Goal: Task Accomplishment & Management: Manage account settings

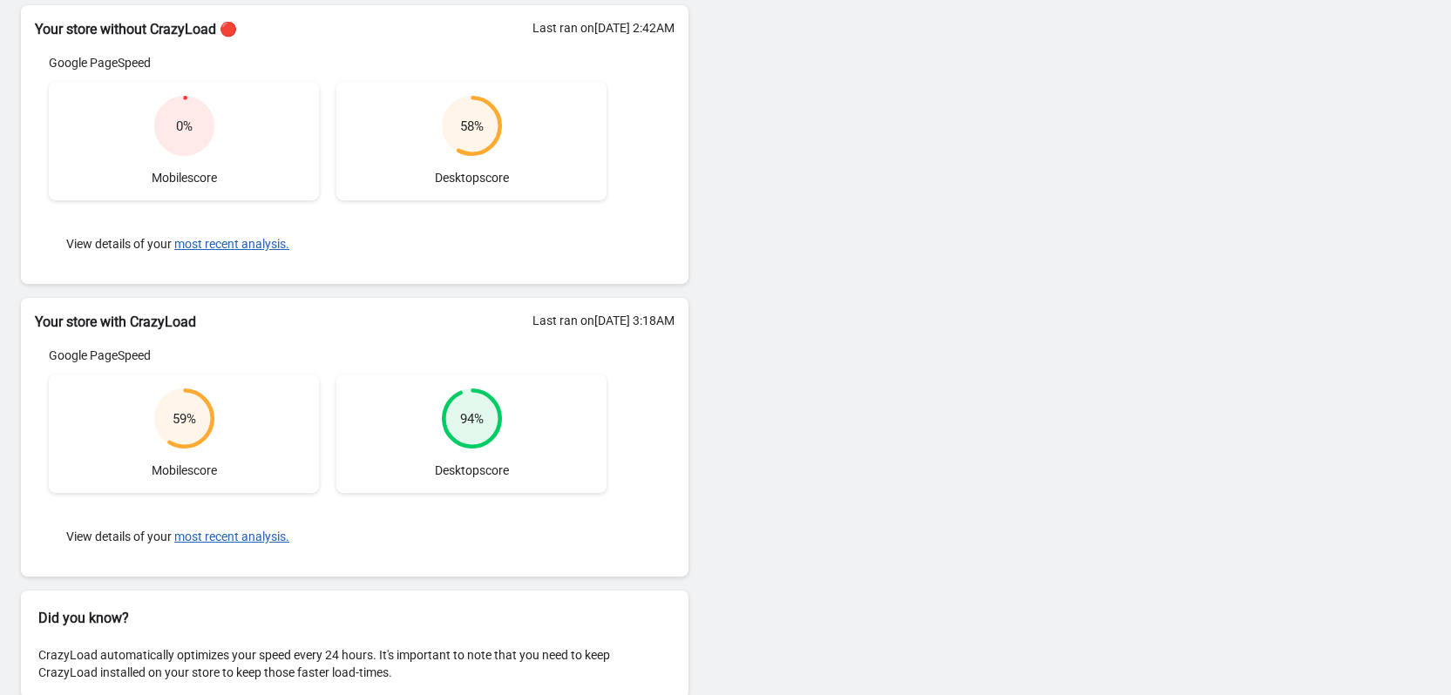
scroll to position [235, 0]
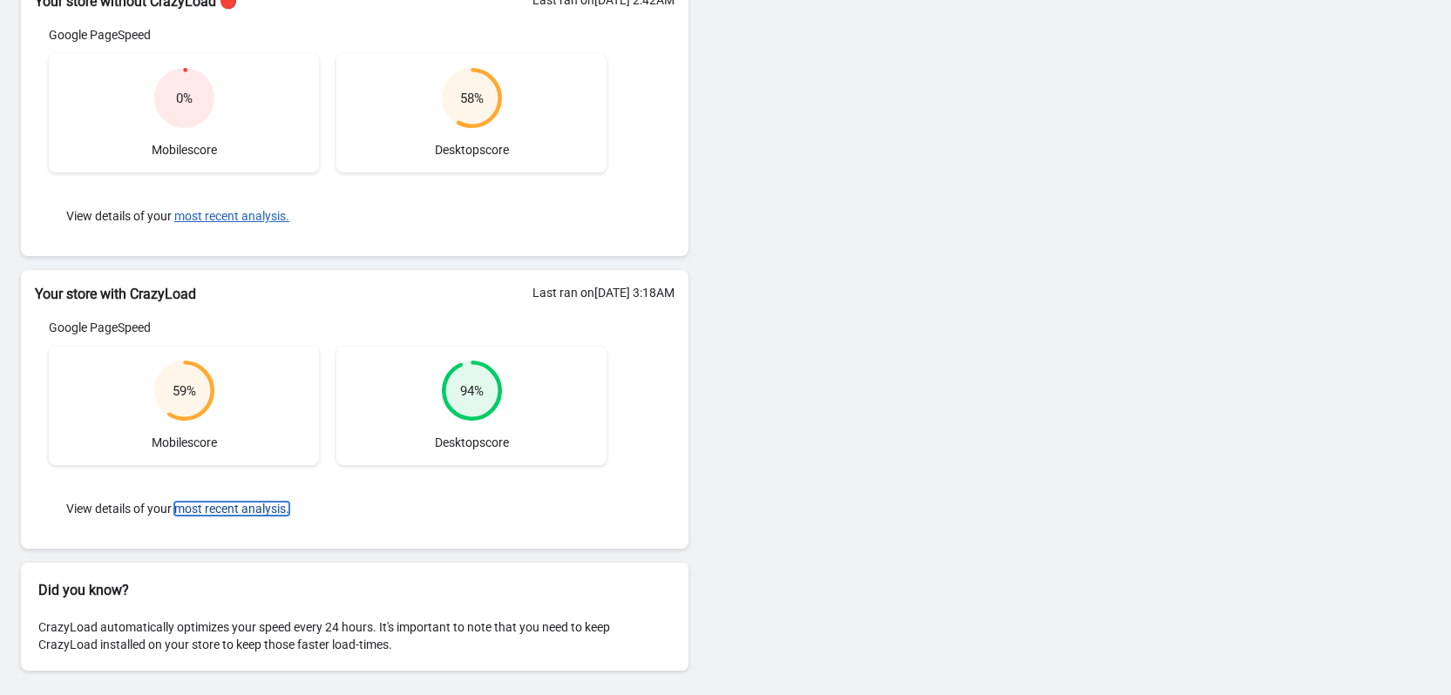
click at [213, 514] on button "most recent analysis." at bounding box center [231, 509] width 115 height 14
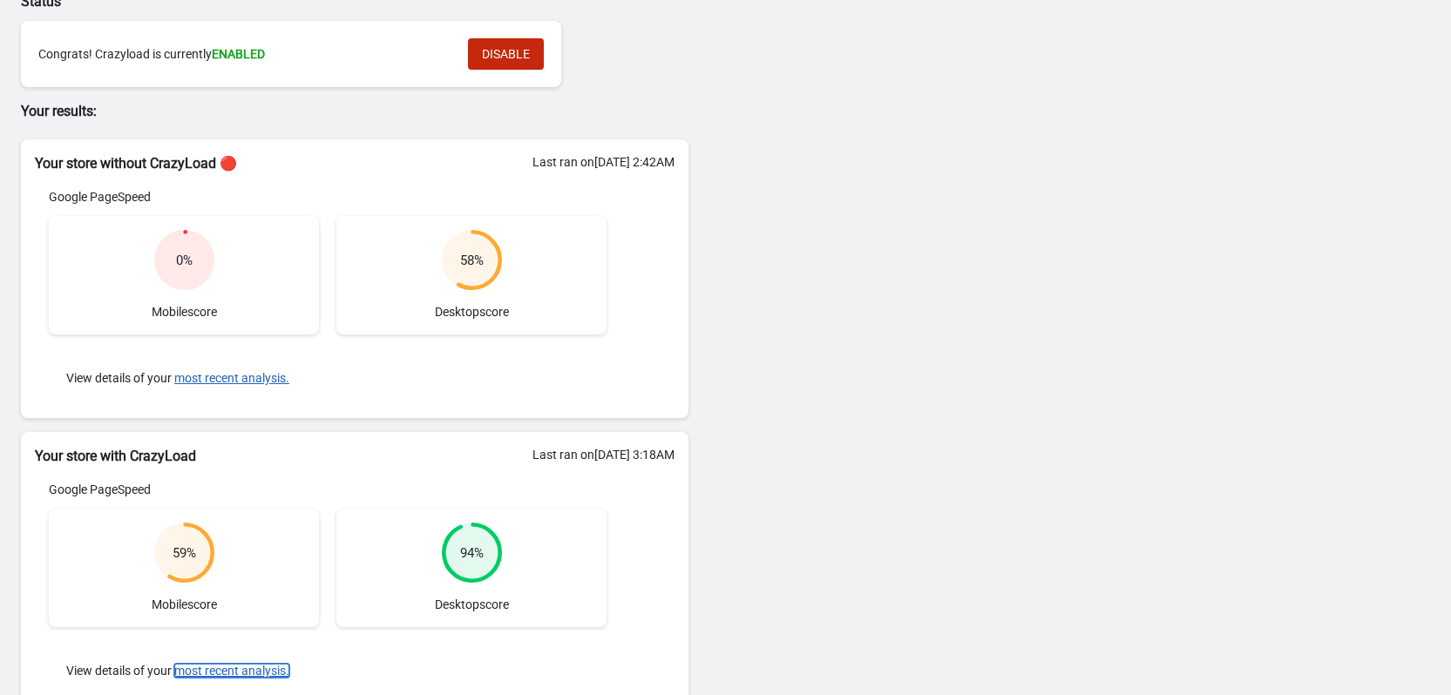
scroll to position [0, 0]
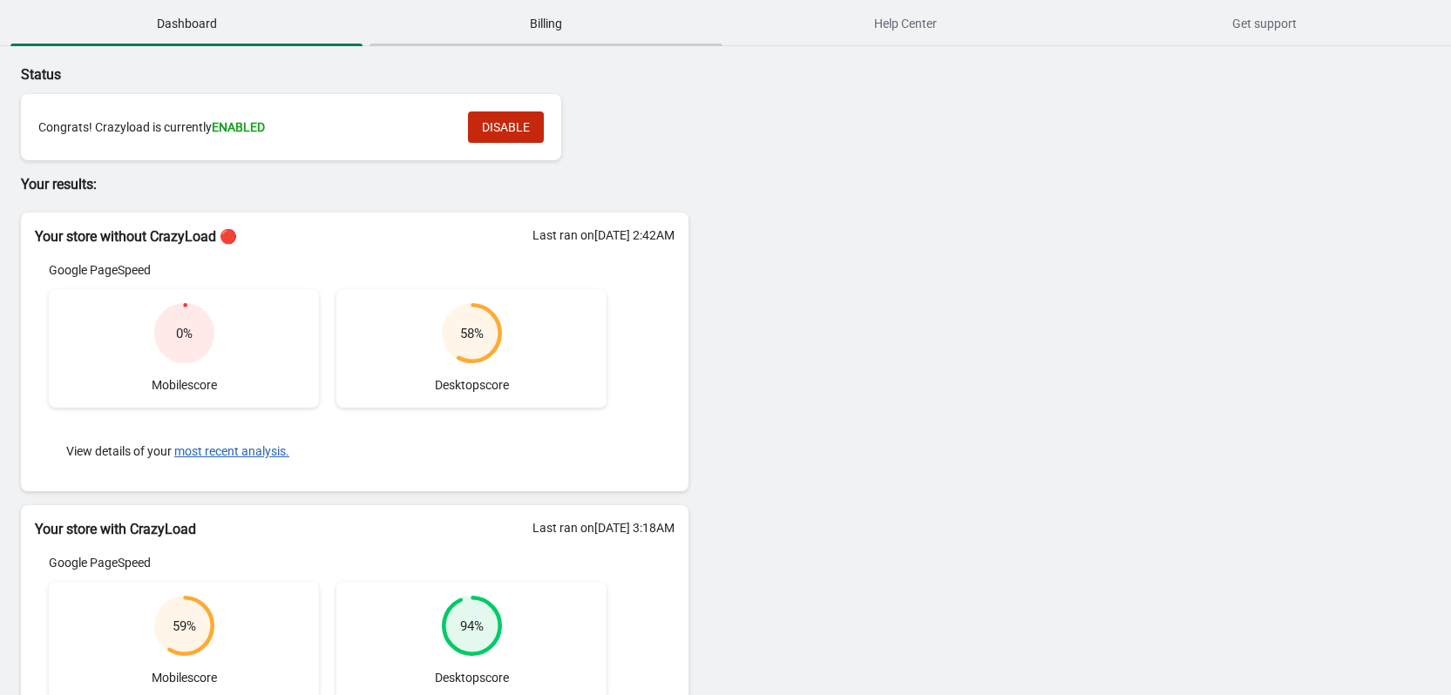
click at [485, 37] on span "Billing" at bounding box center [545, 23] width 352 height 31
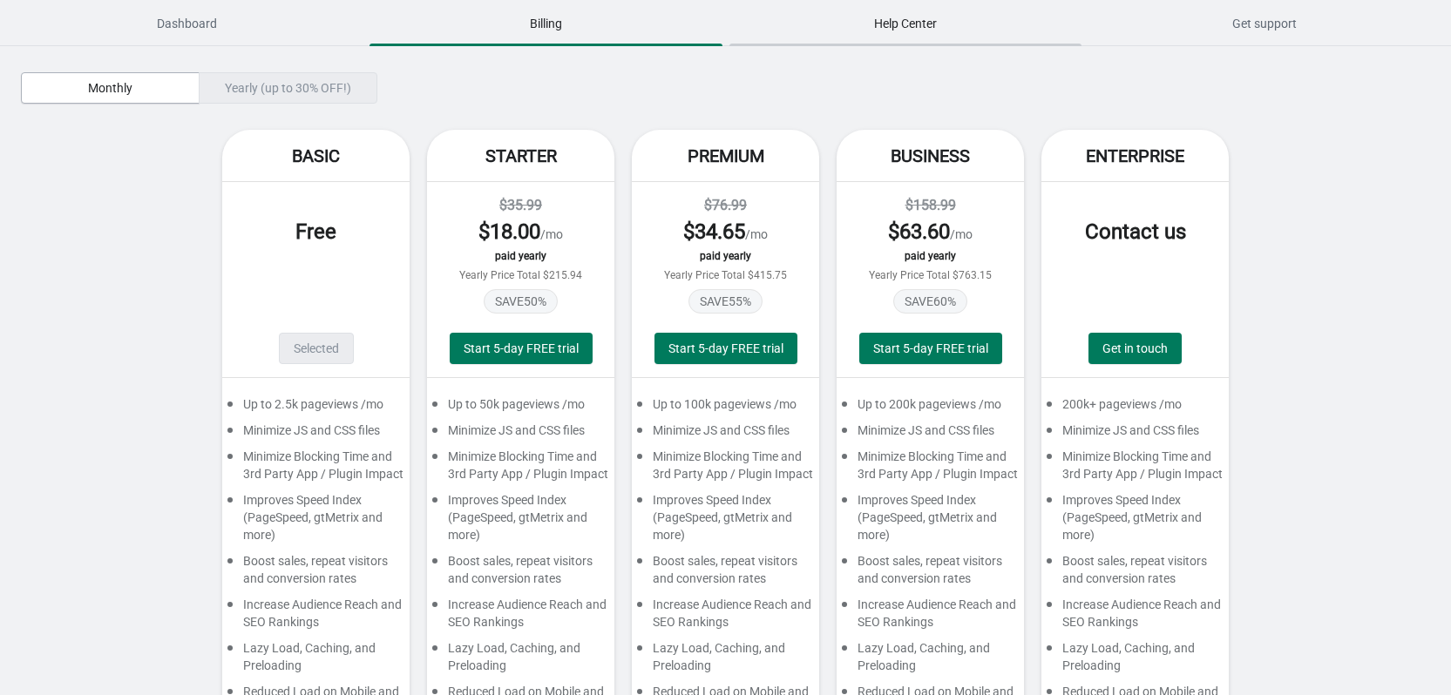
click at [883, 30] on span "Help Center" at bounding box center [905, 23] width 352 height 31
click at [199, 32] on span "Dashboard" at bounding box center [186, 23] width 352 height 31
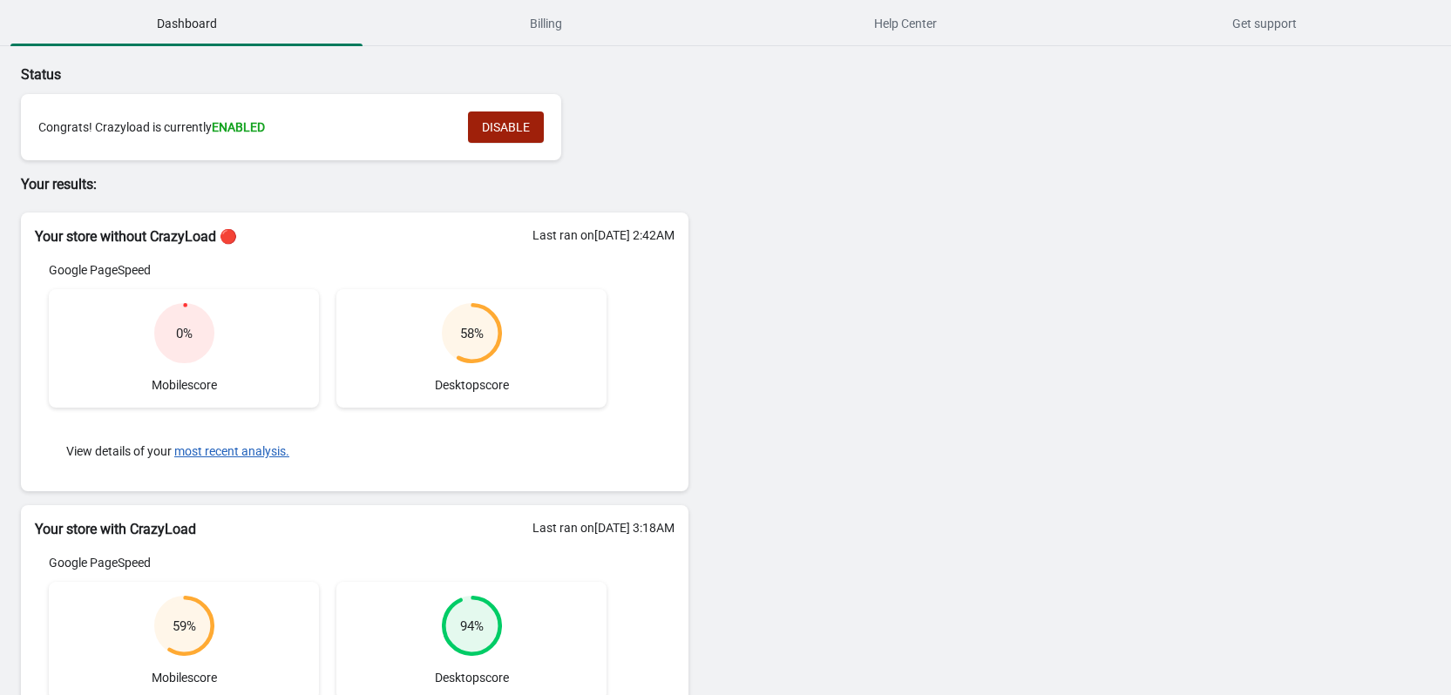
click at [500, 120] on span "DISABLE" at bounding box center [506, 127] width 48 height 14
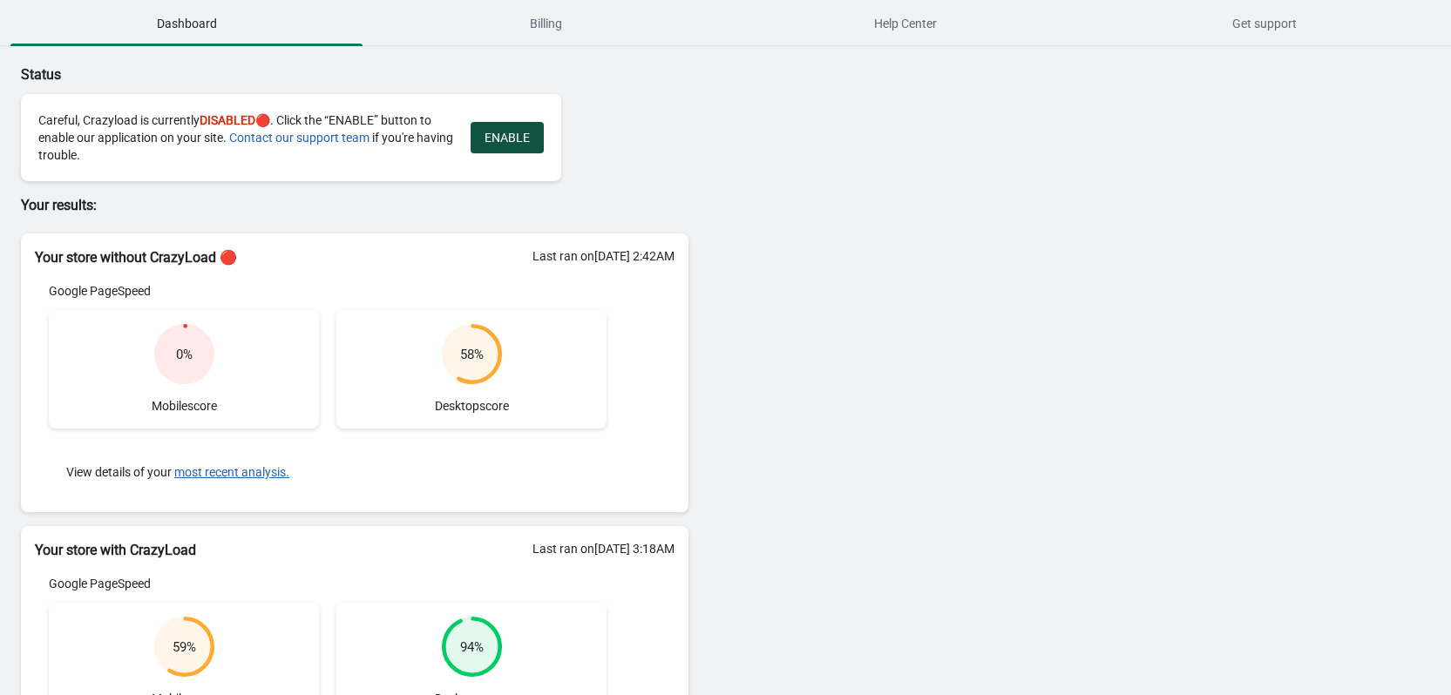
click at [496, 143] on span "ENABLE" at bounding box center [506, 138] width 45 height 14
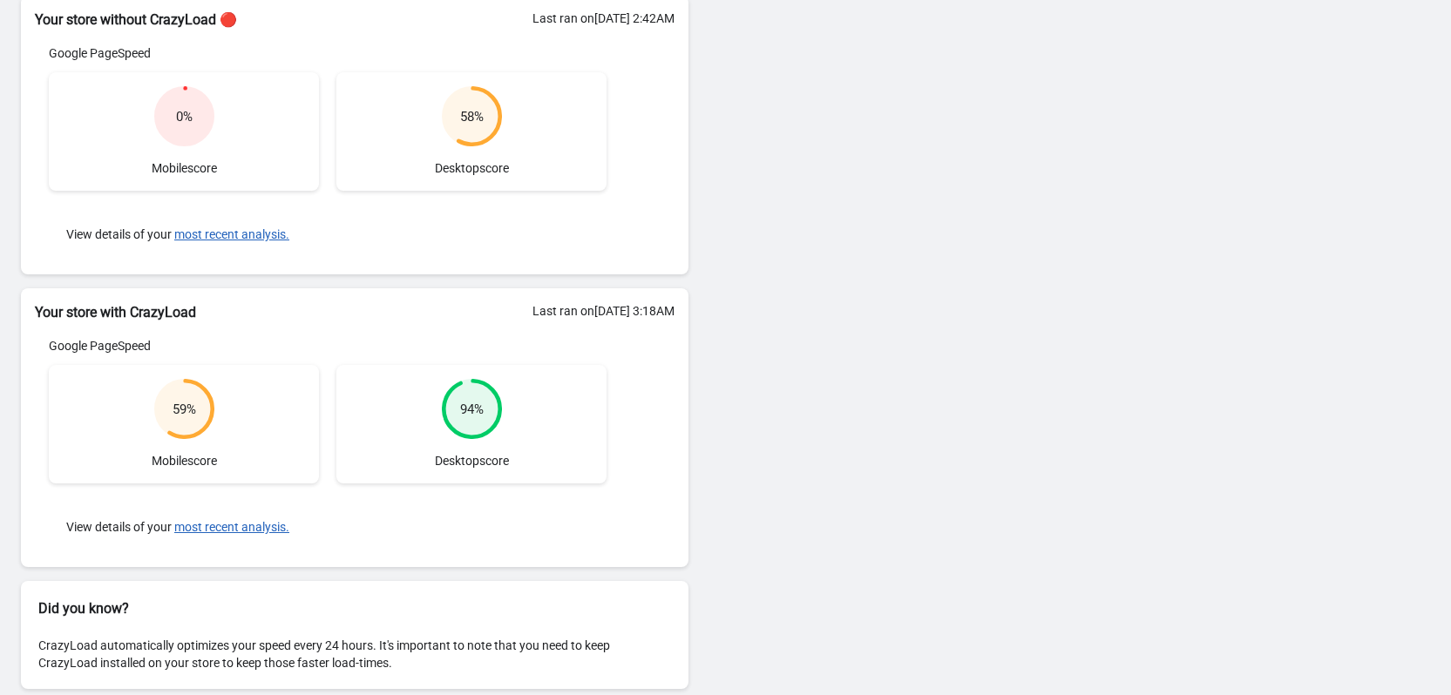
scroll to position [235, 0]
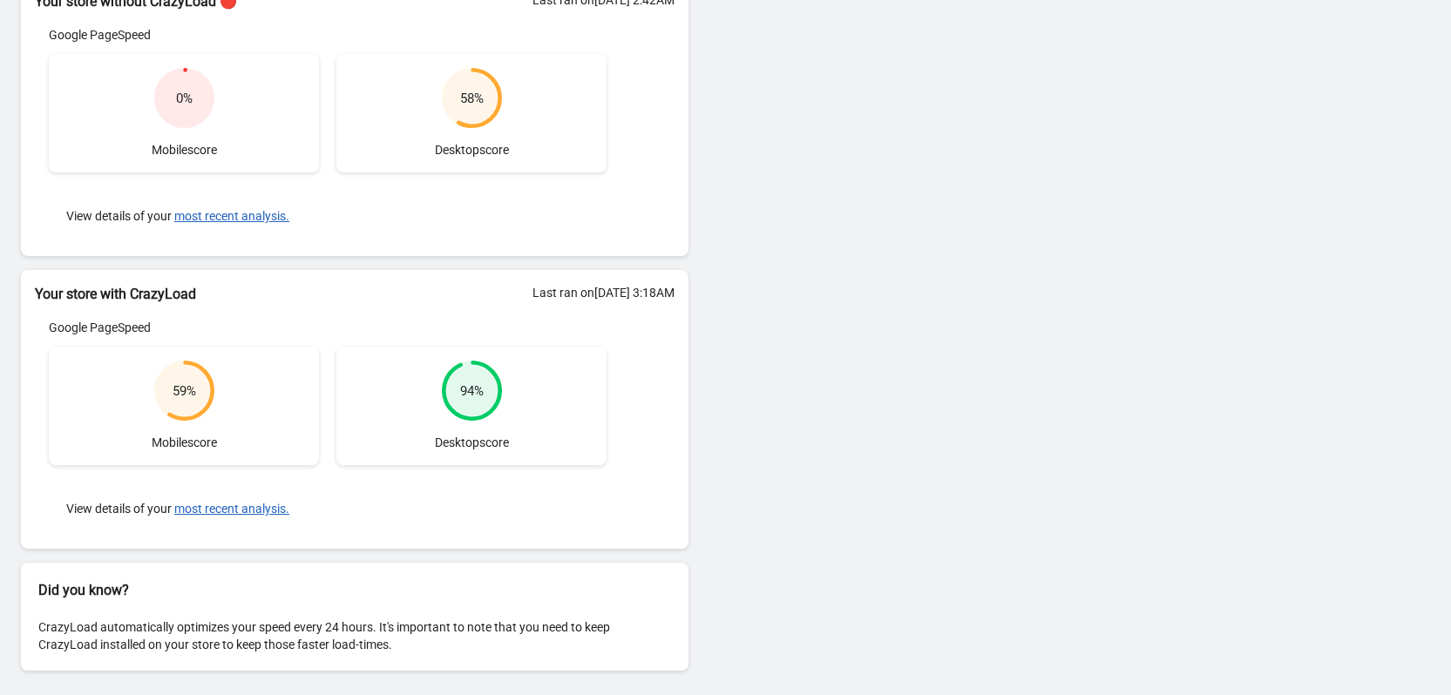
scroll to position [108, 0]
